Goal: Use online tool/utility: Utilize a website feature to perform a specific function

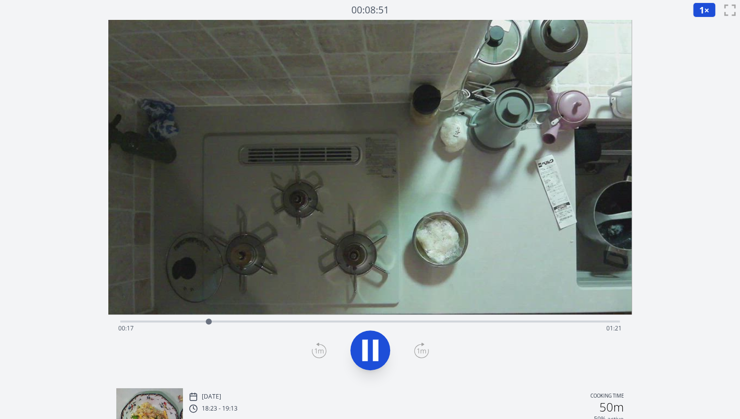
click at [245, 322] on div "Time elapsed: 00:17 Time remaining: 01:21" at bounding box center [370, 328] width 504 height 16
click at [289, 322] on div "Time elapsed: 00:26 Time remaining: 01:12" at bounding box center [370, 328] width 504 height 16
click at [342, 326] on div "Time elapsed: 00:34 Time remaining: 01:04" at bounding box center [370, 328] width 504 height 16
click at [372, 349] on icon at bounding box center [370, 350] width 16 height 21
click at [372, 349] on icon at bounding box center [370, 350] width 28 height 28
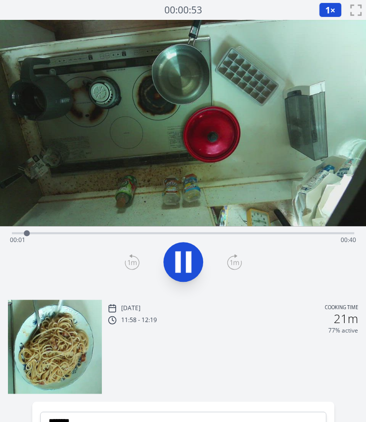
click at [87, 228] on div "Time elapsed: 00:01 Time remaining: 00:40" at bounding box center [183, 232] width 342 height 12
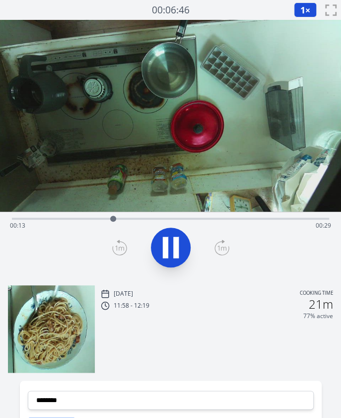
click at [176, 215] on div "Time elapsed: 00:13 Time remaining: 00:29" at bounding box center [171, 218] width 318 height 12
click at [172, 218] on div "Time elapsed: 00:22 Time remaining: 00:19" at bounding box center [171, 226] width 322 height 16
click at [167, 247] on icon at bounding box center [165, 247] width 5 height 21
click at [171, 216] on div at bounding box center [177, 218] width 15 height 15
click at [179, 218] on div "Time elapsed: 00:20 Time remaining: 00:21" at bounding box center [171, 226] width 322 height 16
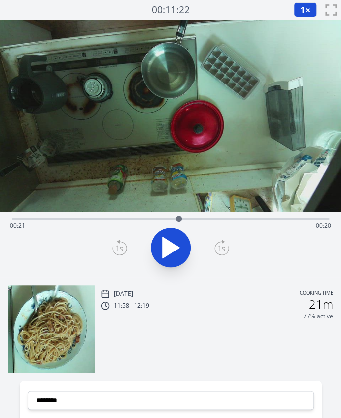
click at [185, 217] on div at bounding box center [178, 218] width 15 height 15
click at [191, 217] on div at bounding box center [184, 218] width 15 height 15
click at [198, 219] on div at bounding box center [191, 218] width 15 height 15
click at [180, 236] on icon at bounding box center [171, 248] width 28 height 28
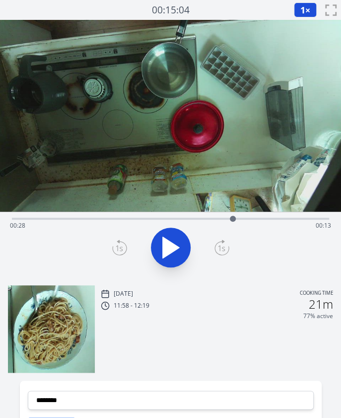
click at [224, 219] on div "Time elapsed: 00:28 Time remaining: 00:13" at bounding box center [171, 226] width 322 height 16
click at [230, 219] on div at bounding box center [229, 218] width 15 height 15
click at [231, 219] on div at bounding box center [230, 219] width 6 height 6
click at [233, 219] on div at bounding box center [231, 219] width 6 height 6
click at [235, 219] on div at bounding box center [233, 219] width 6 height 6
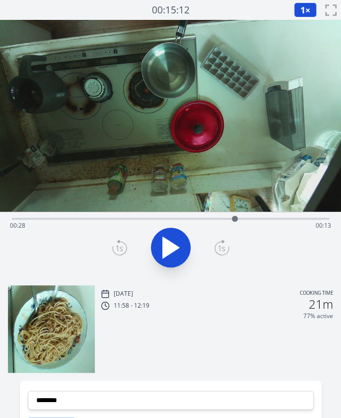
click at [240, 219] on div at bounding box center [235, 218] width 15 height 15
click at [245, 216] on div at bounding box center [245, 218] width 15 height 15
click at [243, 217] on div at bounding box center [245, 219] width 6 height 6
click at [238, 217] on div at bounding box center [238, 218] width 15 height 15
click at [244, 218] on div at bounding box center [243, 218] width 15 height 15
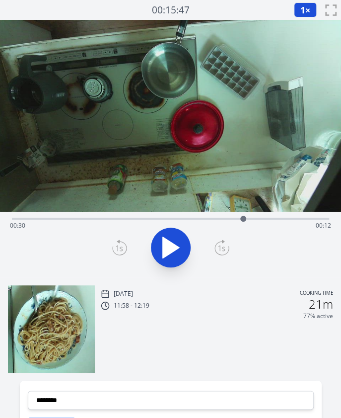
click at [270, 263] on div at bounding box center [171, 248] width 330 height 48
click at [164, 266] on button at bounding box center [171, 248] width 40 height 40
click at [239, 219] on div "Time elapsed: 00:32 Time remaining: 00:10" at bounding box center [171, 226] width 322 height 16
click at [230, 220] on div "Time elapsed: 00:29 Time remaining: 00:12" at bounding box center [171, 226] width 322 height 16
click at [223, 220] on div at bounding box center [229, 218] width 15 height 15
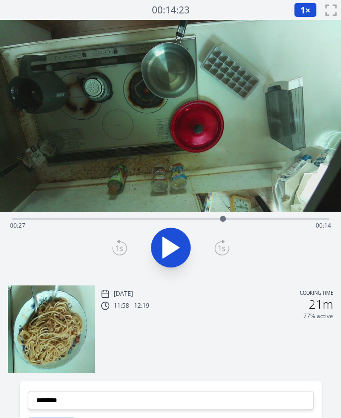
click at [176, 241] on icon at bounding box center [171, 248] width 28 height 28
click at [176, 241] on icon at bounding box center [175, 247] width 5 height 21
click at [118, 244] on icon at bounding box center [119, 248] width 15 height 16
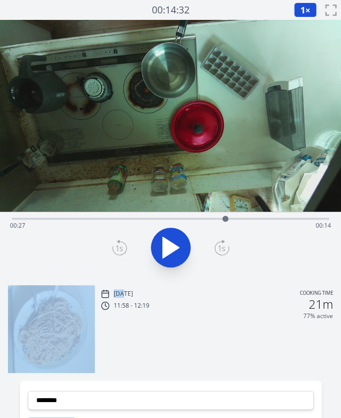
click at [118, 244] on icon at bounding box center [119, 248] width 15 height 16
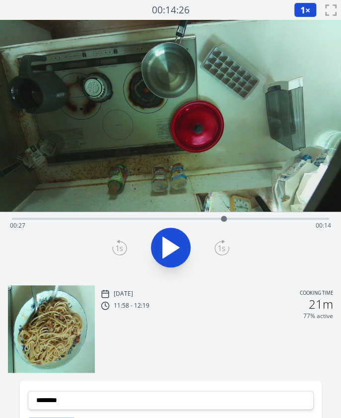
click at [118, 244] on icon at bounding box center [119, 248] width 15 height 16
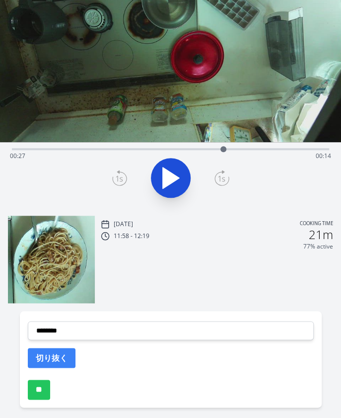
scroll to position [71, 0]
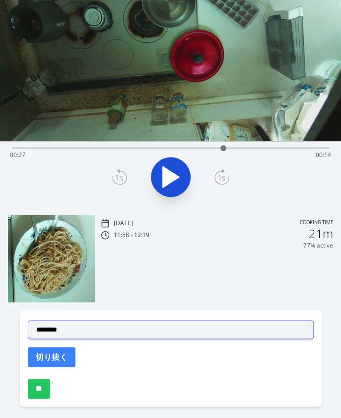
click at [85, 330] on select "**********" at bounding box center [171, 329] width 286 height 19
select select "**********"
click at [28, 320] on select "**********" at bounding box center [171, 329] width 286 height 19
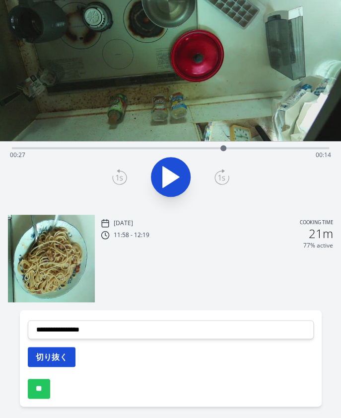
click at [36, 356] on button "切り抜く" at bounding box center [52, 357] width 48 height 20
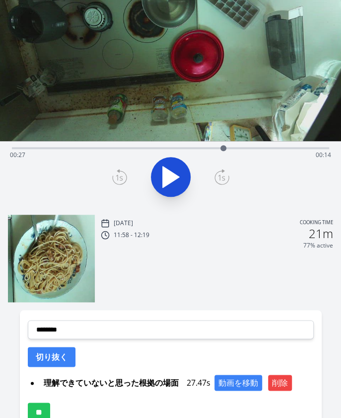
click at [247, 146] on div "Time elapsed: 00:27 Time remaining: 00:14" at bounding box center [171, 147] width 318 height 12
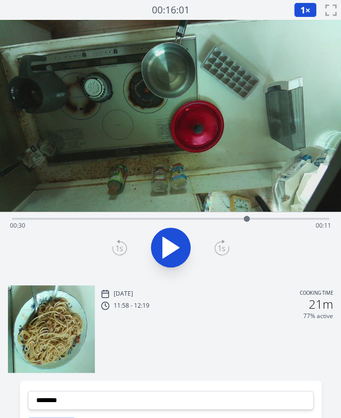
click at [201, 214] on div "Time elapsed: 00:30 Time remaining: 00:11" at bounding box center [171, 218] width 318 height 12
click at [215, 216] on div "Time elapsed: 00:24 Time remaining: 00:17" at bounding box center [171, 218] width 318 height 12
click at [231, 216] on div "Time elapsed: 00:26 Time remaining: 00:15" at bounding box center [171, 218] width 318 height 12
click at [241, 216] on div "Time elapsed: 00:28 Time remaining: 00:13" at bounding box center [171, 218] width 318 height 12
click at [120, 242] on icon at bounding box center [119, 248] width 15 height 16
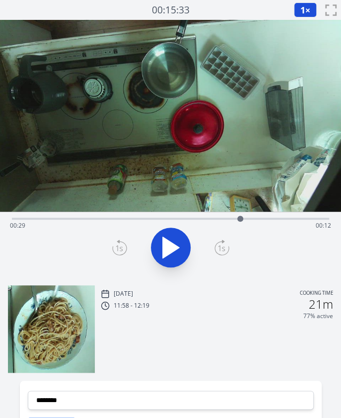
click at [120, 242] on icon at bounding box center [119, 248] width 15 height 16
click at [219, 246] on icon at bounding box center [221, 249] width 7 height 6
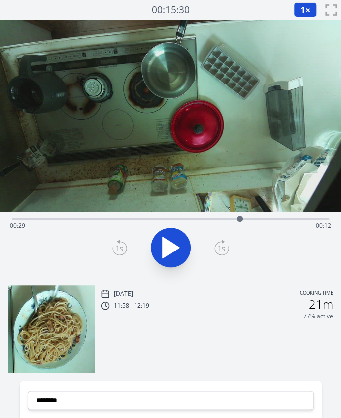
click at [219, 246] on icon at bounding box center [221, 249] width 7 height 6
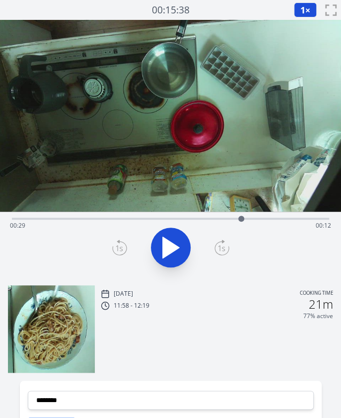
click at [219, 246] on icon at bounding box center [221, 249] width 7 height 6
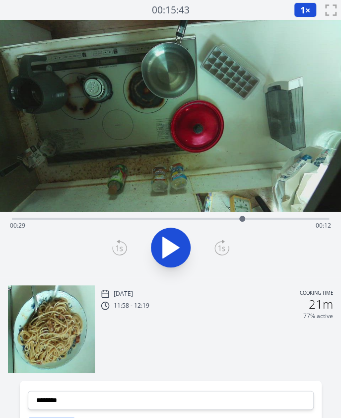
click at [122, 246] on icon at bounding box center [119, 248] width 15 height 16
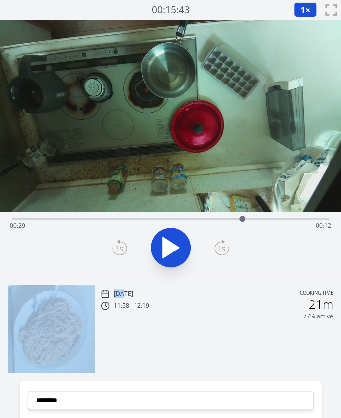
click at [122, 246] on icon at bounding box center [119, 248] width 15 height 16
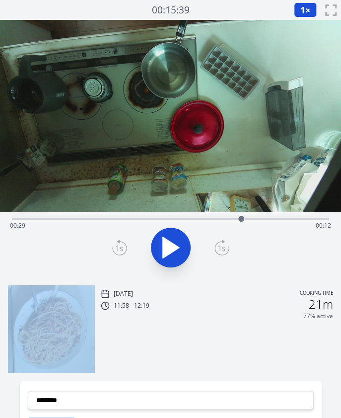
click at [122, 246] on icon at bounding box center [119, 248] width 15 height 16
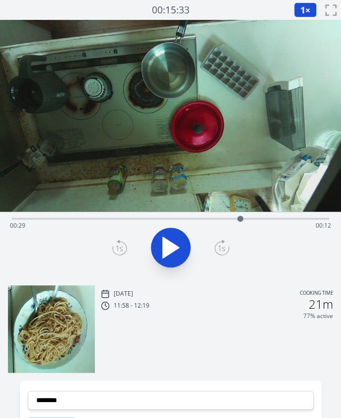
click at [122, 246] on icon at bounding box center [119, 248] width 15 height 16
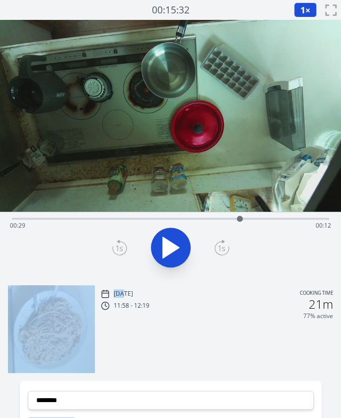
click at [122, 246] on icon at bounding box center [119, 248] width 15 height 16
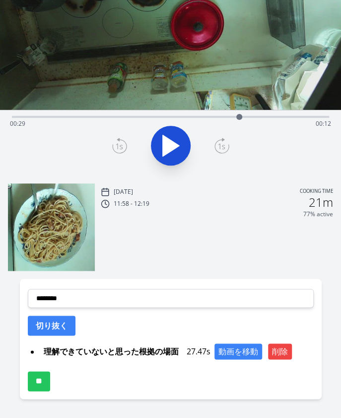
scroll to position [126, 0]
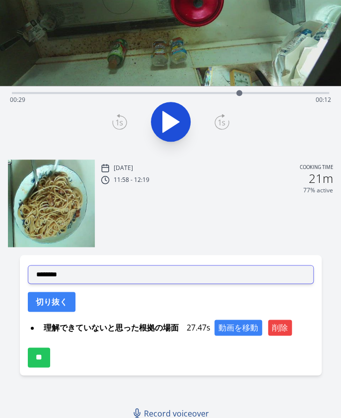
click at [99, 269] on select "**********" at bounding box center [171, 274] width 286 height 19
select select "**********"
click at [28, 265] on select "**********" at bounding box center [171, 274] width 286 height 19
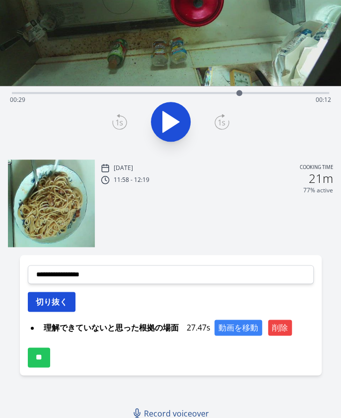
click at [56, 297] on button "切り抜く" at bounding box center [52, 302] width 48 height 20
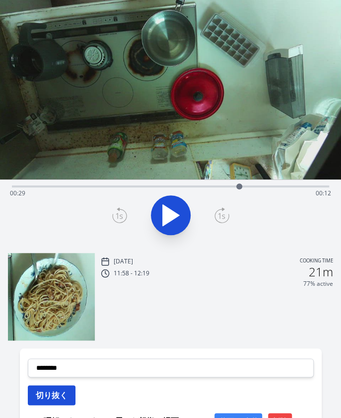
scroll to position [0, 0]
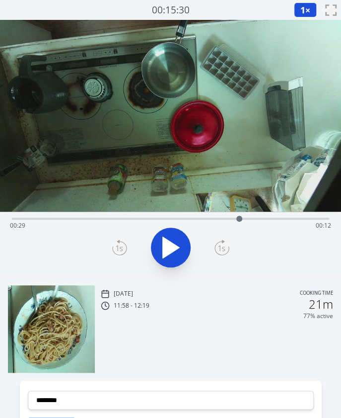
click at [87, 219] on div "Time elapsed: 00:29 Time remaining: 00:12" at bounding box center [171, 226] width 322 height 16
click at [108, 221] on div "Time elapsed: 00:09 Time remaining: 00:32" at bounding box center [171, 226] width 322 height 16
click at [127, 220] on div "Time elapsed: 00:12 Time remaining: 00:29" at bounding box center [171, 226] width 322 height 16
click at [148, 216] on div "Time elapsed: 00:14 Time remaining: 00:27" at bounding box center [171, 218] width 318 height 12
click at [145, 217] on div at bounding box center [148, 218] width 15 height 15
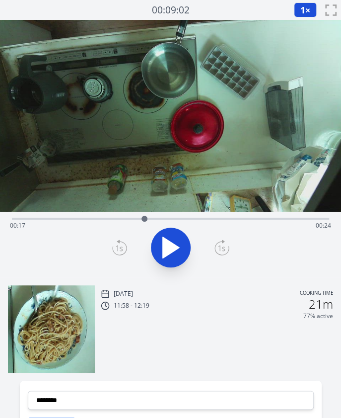
click at [155, 217] on div "Time elapsed: 00:17 Time remaining: 00:24" at bounding box center [171, 218] width 318 height 12
click at [169, 216] on div "Time elapsed: 00:18 Time remaining: 00:23" at bounding box center [171, 218] width 318 height 12
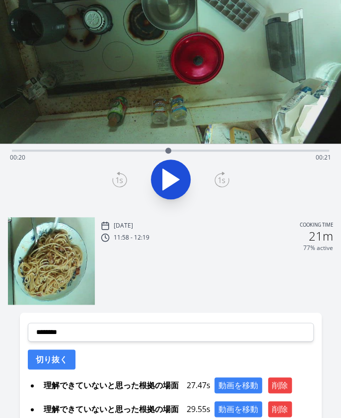
scroll to position [71, 0]
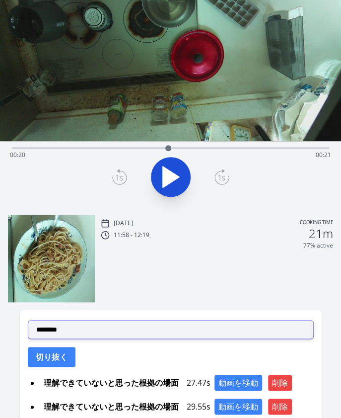
click at [100, 325] on select "**********" at bounding box center [171, 329] width 286 height 19
select select "**********"
click at [28, 320] on select "**********" at bounding box center [171, 329] width 286 height 19
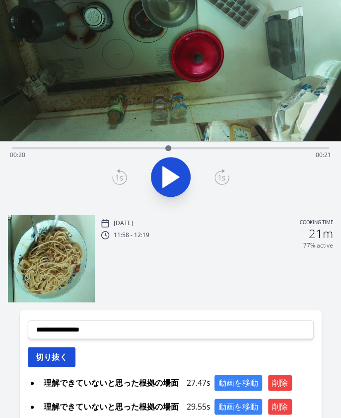
click at [44, 352] on button "切り抜く" at bounding box center [52, 357] width 48 height 20
select select
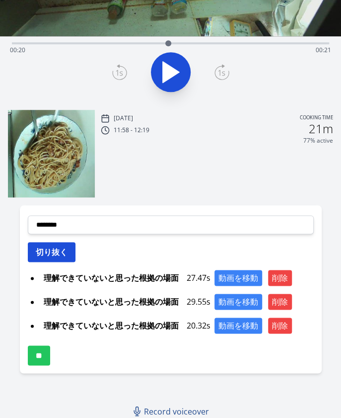
scroll to position [177, 0]
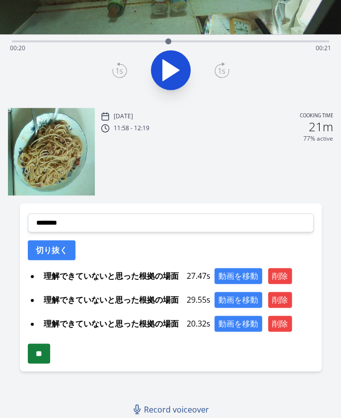
click at [40, 354] on input "**" at bounding box center [39, 353] width 22 height 20
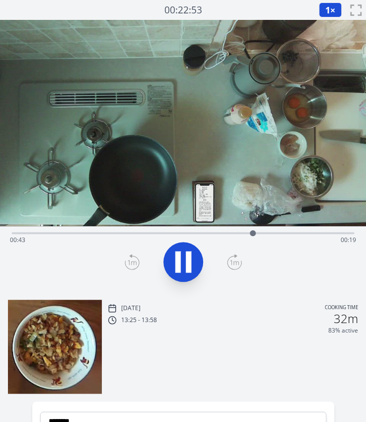
click at [113, 238] on div "Time elapsed: 00:43 Time remaining: 00:19" at bounding box center [183, 240] width 346 height 16
click at [179, 262] on icon at bounding box center [177, 261] width 5 height 21
click at [103, 232] on div "Time elapsed: 00:20 Time remaining: 00:42" at bounding box center [183, 240] width 346 height 16
click at [86, 231] on div "Time elapsed: 00:16 Time remaining: 00:46" at bounding box center [183, 232] width 342 height 12
click at [58, 237] on div "Time elapsed: 00:13 Time remaining: 00:49" at bounding box center [183, 240] width 346 height 16
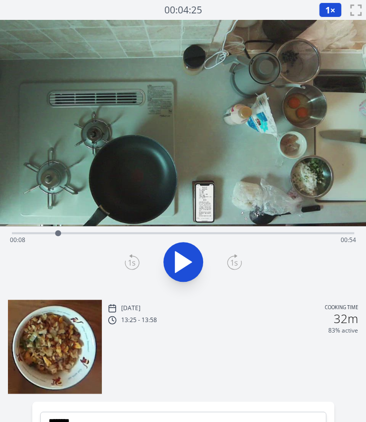
click at [39, 233] on div "Time elapsed: 00:08 Time remaining: 00:54" at bounding box center [183, 240] width 346 height 16
click at [45, 234] on div at bounding box center [38, 233] width 15 height 15
click at [236, 259] on icon at bounding box center [234, 262] width 15 height 16
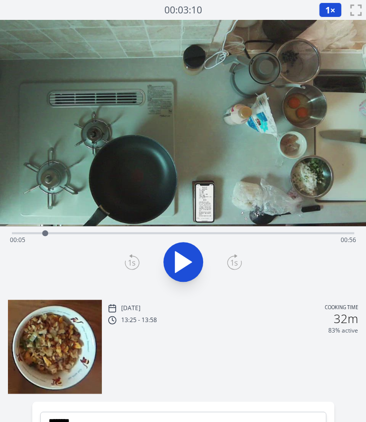
click at [236, 259] on icon at bounding box center [234, 262] width 15 height 16
click at [164, 236] on div "Time elapsed: 00:06 Time remaining: 00:56" at bounding box center [183, 240] width 346 height 16
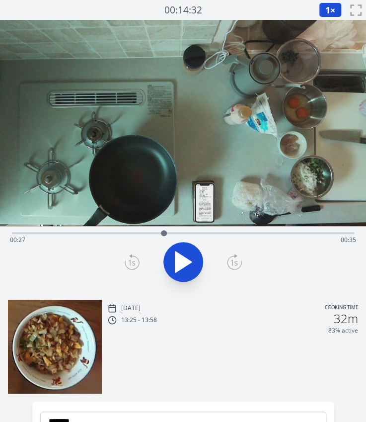
click at [147, 234] on div "Time elapsed: 00:27 Time remaining: 00:35" at bounding box center [183, 240] width 346 height 16
click at [96, 232] on div "Time elapsed: 00:24 Time remaining: 00:38" at bounding box center [183, 240] width 346 height 16
click at [178, 260] on icon at bounding box center [177, 261] width 5 height 21
click at [178, 260] on icon at bounding box center [183, 262] width 16 height 21
click at [106, 227] on div "Time elapsed: 00:26 Time remaining: 00:36" at bounding box center [183, 232] width 342 height 12
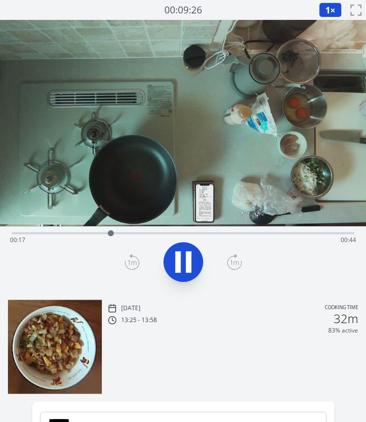
click at [178, 256] on icon at bounding box center [177, 261] width 5 height 21
click at [83, 232] on div "Time elapsed: 00:17 Time remaining: 00:44" at bounding box center [183, 240] width 346 height 16
click at [88, 234] on div at bounding box center [83, 233] width 15 height 15
click at [85, 232] on div at bounding box center [88, 233] width 15 height 15
click at [96, 258] on div at bounding box center [183, 262] width 354 height 48
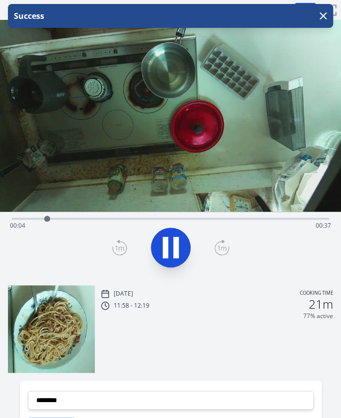
scroll to position [177, 0]
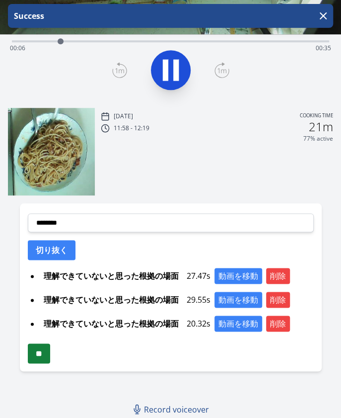
click at [45, 354] on input "**" at bounding box center [39, 353] width 22 height 20
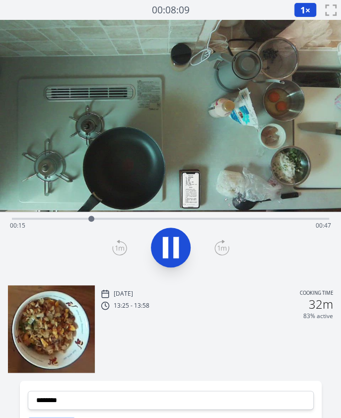
click at [159, 244] on icon at bounding box center [171, 248] width 28 height 28
click at [68, 219] on div "Time elapsed: 00:15 Time remaining: 00:46" at bounding box center [171, 226] width 322 height 16
click at [50, 222] on div "Time elapsed: 00:10 Time remaining: 00:51" at bounding box center [171, 226] width 322 height 16
click at [43, 218] on div at bounding box center [50, 218] width 15 height 15
click at [101, 216] on div "Time elapsed: 00:06 Time remaining: 00:56" at bounding box center [171, 218] width 318 height 12
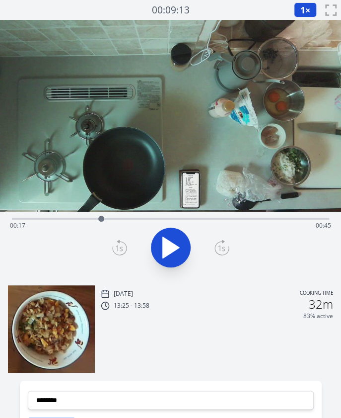
click at [123, 217] on div "Time elapsed: 00:17 Time remaining: 00:45" at bounding box center [171, 218] width 318 height 12
click at [138, 213] on div "Time elapsed: 00:21 Time remaining: 00:41" at bounding box center [171, 218] width 318 height 12
click at [158, 210] on video at bounding box center [170, 116] width 341 height 192
click at [159, 217] on div "Time elapsed: 00:24 Time remaining: 00:38" at bounding box center [171, 218] width 318 height 12
click at [180, 217] on div "Time elapsed: 00:28 Time remaining: 00:34" at bounding box center [171, 218] width 318 height 12
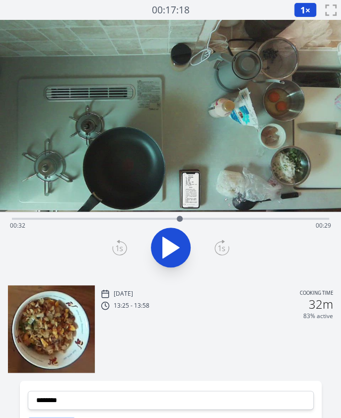
click at [82, 218] on div "Time elapsed: 00:32 Time remaining: 00:29" at bounding box center [171, 226] width 322 height 16
click at [77, 218] on div at bounding box center [82, 218] width 15 height 15
click at [86, 218] on div "Time elapsed: 00:12 Time remaining: 00:50" at bounding box center [171, 226] width 322 height 16
click at [159, 238] on icon at bounding box center [171, 248] width 28 height 28
click at [30, 220] on div "Time elapsed: 00:16 Time remaining: 00:45" at bounding box center [171, 226] width 322 height 16
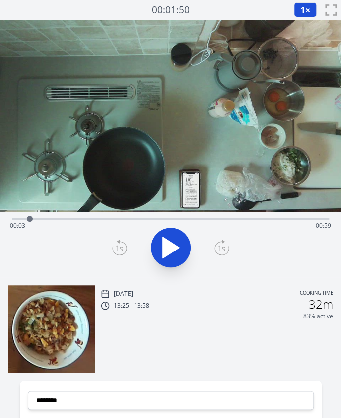
click at [40, 219] on div "Time elapsed: 00:03 Time remaining: 00:59" at bounding box center [171, 226] width 322 height 16
click at [35, 219] on div at bounding box center [40, 218] width 15 height 15
click at [47, 218] on div "Time elapsed: 00:04 Time remaining: 00:58" at bounding box center [171, 226] width 322 height 16
click at [42, 217] on div at bounding box center [46, 218] width 15 height 15
click at [205, 247] on div at bounding box center [171, 248] width 330 height 48
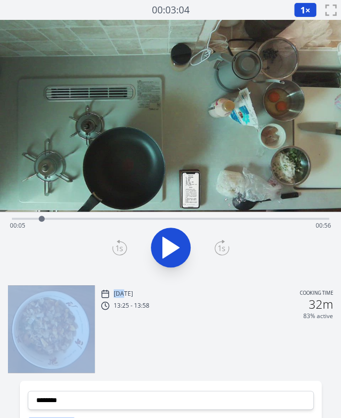
click at [205, 247] on div at bounding box center [171, 248] width 330 height 48
click at [46, 220] on div at bounding box center [41, 218] width 15 height 15
click at [118, 251] on icon at bounding box center [119, 248] width 15 height 16
click at [219, 243] on icon at bounding box center [222, 248] width 15 height 16
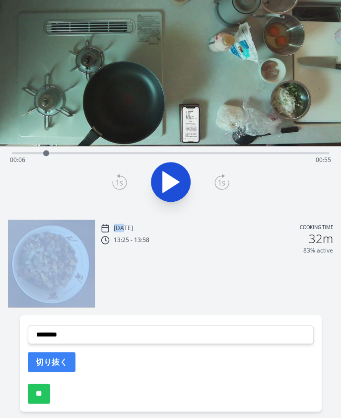
scroll to position [68, 0]
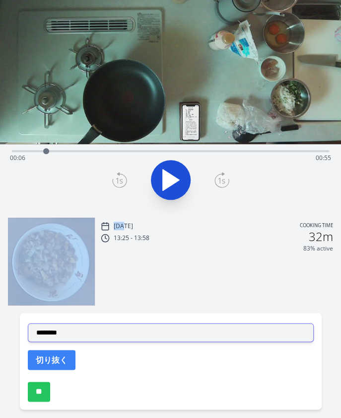
click at [122, 328] on select "**********" at bounding box center [171, 332] width 286 height 19
select select "**********"
click at [28, 323] on select "**********" at bounding box center [171, 332] width 286 height 19
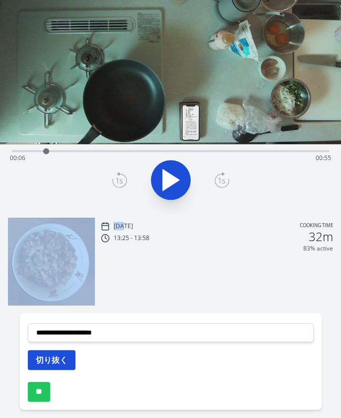
click at [48, 358] on button "切り抜く" at bounding box center [52, 360] width 48 height 20
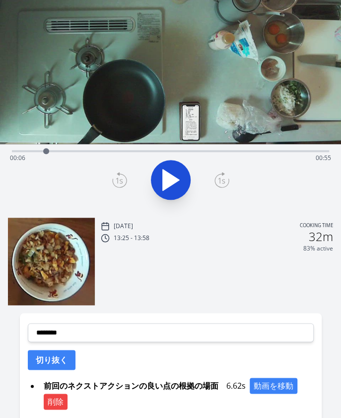
click at [103, 149] on div "Time elapsed: 00:06 Time remaining: 00:55" at bounding box center [171, 150] width 318 height 12
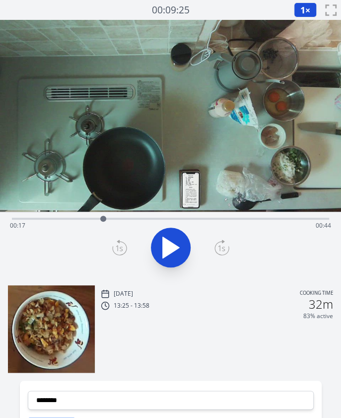
click at [82, 217] on div "Time elapsed: 00:17 Time remaining: 00:44" at bounding box center [171, 218] width 318 height 12
click at [78, 217] on div at bounding box center [82, 218] width 15 height 15
click at [84, 217] on div at bounding box center [77, 218] width 15 height 15
click at [81, 217] on div at bounding box center [84, 219] width 6 height 6
click at [122, 243] on icon at bounding box center [119, 248] width 15 height 16
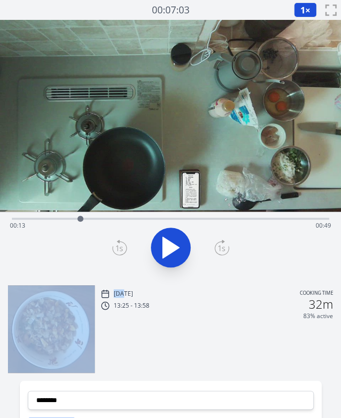
click at [122, 243] on icon at bounding box center [119, 248] width 15 height 16
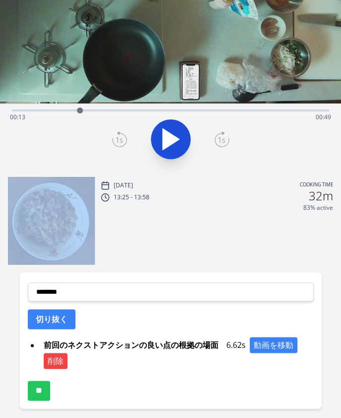
scroll to position [109, 0]
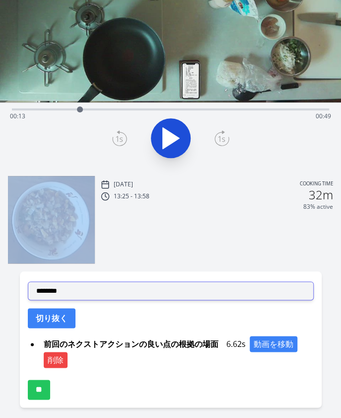
click at [127, 297] on select "**********" at bounding box center [171, 290] width 286 height 19
select select "**********"
click at [28, 281] on select "**********" at bounding box center [171, 290] width 286 height 19
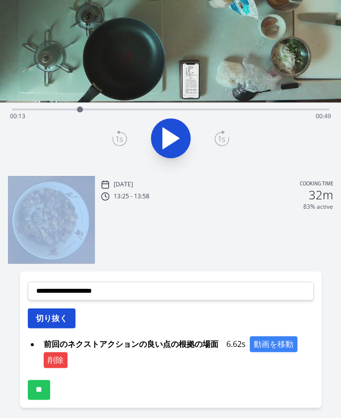
click at [45, 312] on button "切り抜く" at bounding box center [52, 318] width 48 height 20
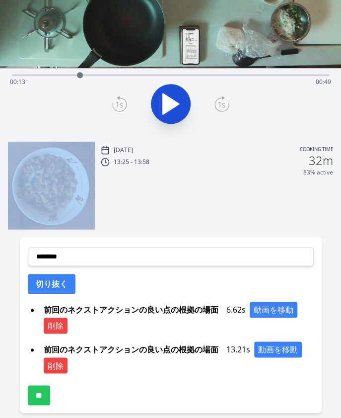
scroll to position [146, 0]
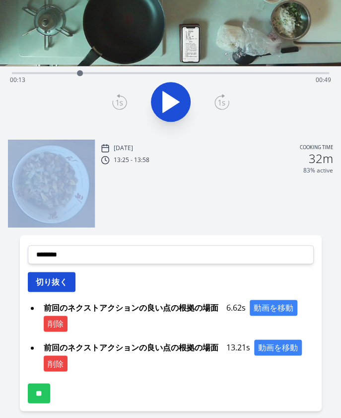
click at [40, 282] on button "切り抜く" at bounding box center [52, 282] width 48 height 20
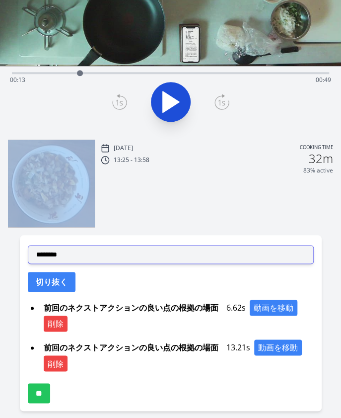
click at [97, 255] on select "**********" at bounding box center [171, 254] width 286 height 19
select select "**********"
click at [28, 245] on select "**********" at bounding box center [171, 254] width 286 height 19
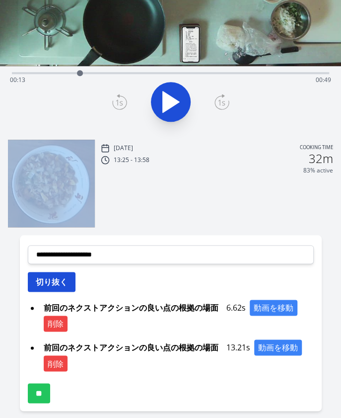
click at [53, 282] on button "切り抜く" at bounding box center [52, 282] width 48 height 20
select select
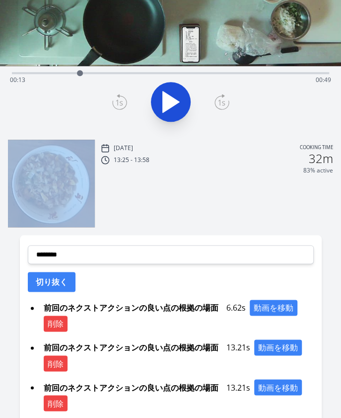
scroll to position [225, 0]
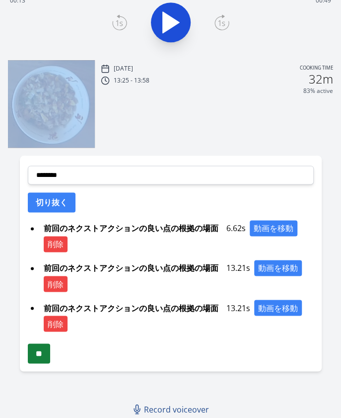
click at [41, 357] on input "**" at bounding box center [39, 353] width 22 height 20
